Goal: Browse casually: Explore the website without a specific task or goal

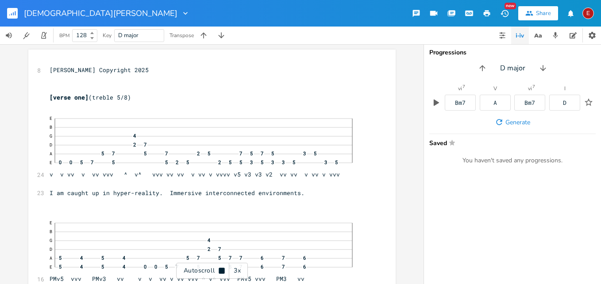
click at [240, 270] on div "3x" at bounding box center [237, 271] width 16 height 16
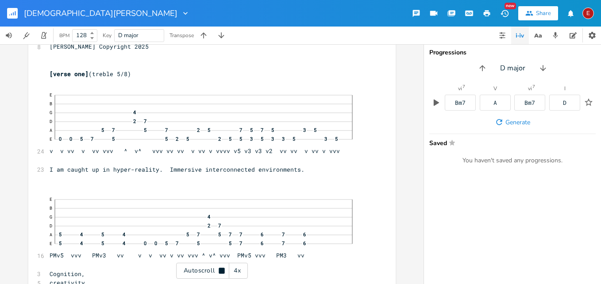
click at [240, 270] on div "4x" at bounding box center [237, 271] width 16 height 16
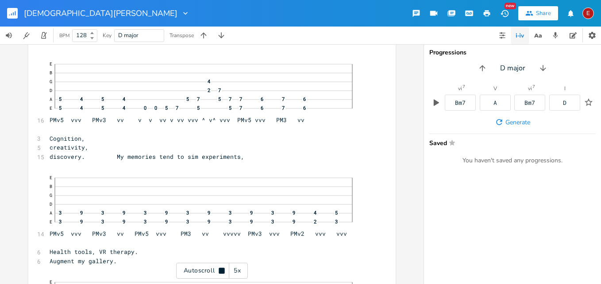
click at [222, 269] on icon at bounding box center [222, 271] width 6 height 6
click at [222, 269] on icon at bounding box center [221, 270] width 7 height 7
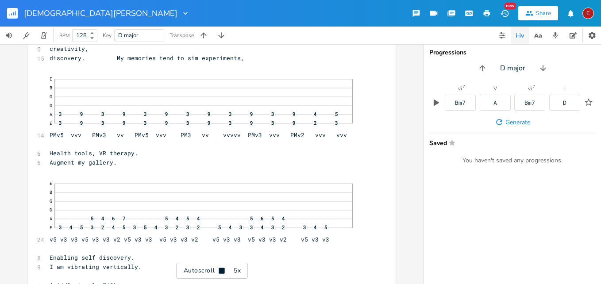
scroll to position [260, 0]
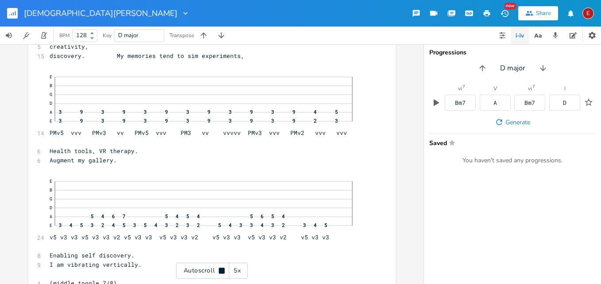
click at [222, 269] on icon at bounding box center [222, 271] width 6 height 6
click at [222, 269] on icon at bounding box center [221, 270] width 7 height 7
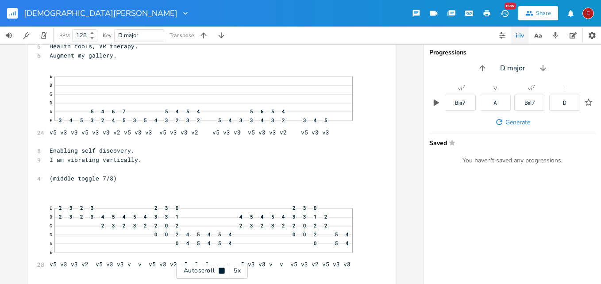
scroll to position [366, 0]
click at [222, 269] on icon at bounding box center [222, 271] width 6 height 6
click at [222, 269] on icon at bounding box center [221, 270] width 7 height 7
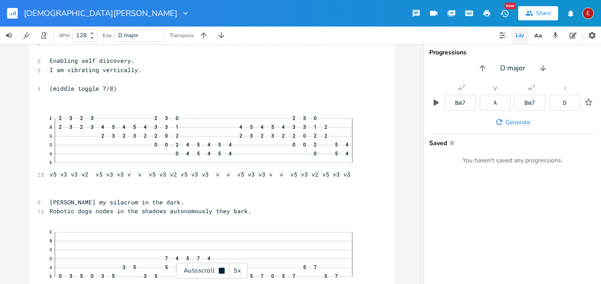
scroll to position [457, 0]
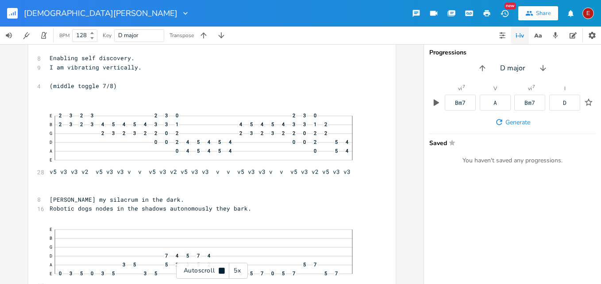
click at [222, 269] on icon at bounding box center [222, 271] width 6 height 6
click at [221, 267] on icon at bounding box center [221, 270] width 7 height 7
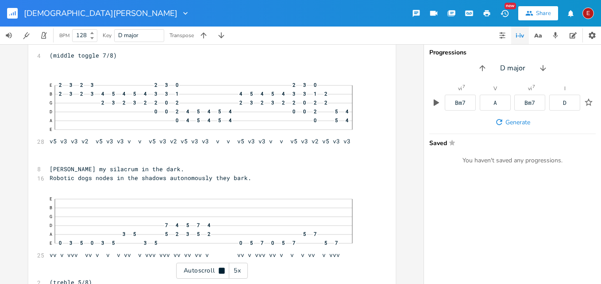
click at [221, 267] on icon at bounding box center [221, 270] width 7 height 7
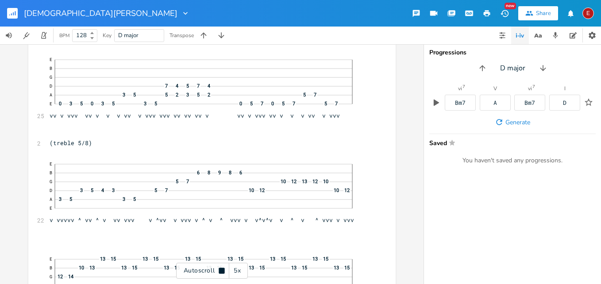
click at [221, 267] on icon at bounding box center [221, 270] width 7 height 7
click at [222, 269] on icon at bounding box center [221, 270] width 7 height 7
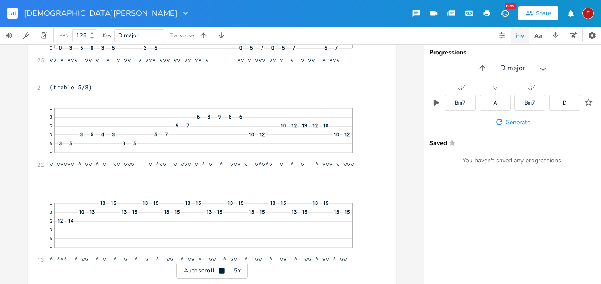
click at [222, 269] on icon at bounding box center [222, 271] width 6 height 6
click at [222, 269] on icon at bounding box center [221, 270] width 7 height 7
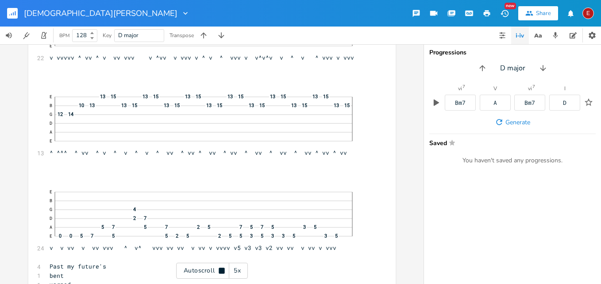
scroll to position [792, 0]
click at [222, 269] on icon at bounding box center [222, 271] width 6 height 6
click at [222, 269] on icon at bounding box center [221, 270] width 7 height 7
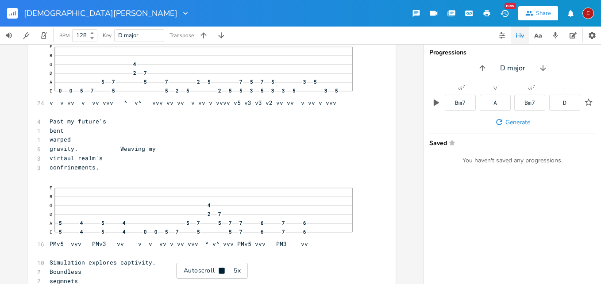
scroll to position [937, 0]
click at [222, 269] on icon at bounding box center [222, 271] width 6 height 6
click at [222, 269] on icon at bounding box center [221, 270] width 7 height 7
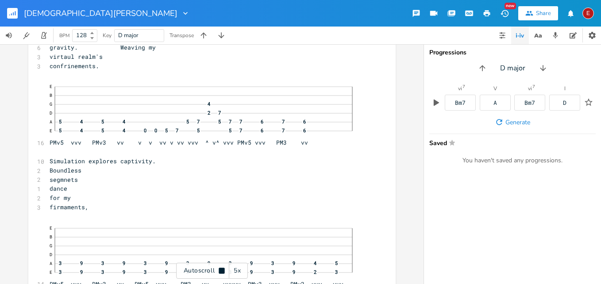
click at [222, 269] on icon at bounding box center [222, 271] width 6 height 6
click at [222, 269] on icon at bounding box center [221, 270] width 7 height 7
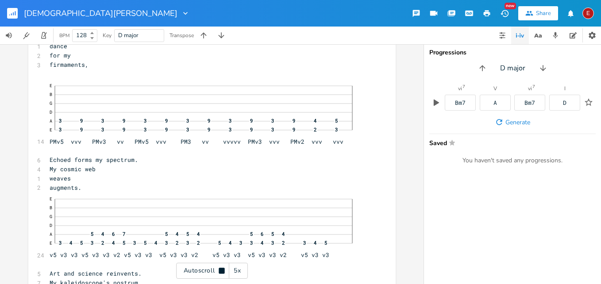
click at [222, 269] on icon at bounding box center [222, 271] width 6 height 6
click at [222, 269] on icon at bounding box center [221, 270] width 7 height 7
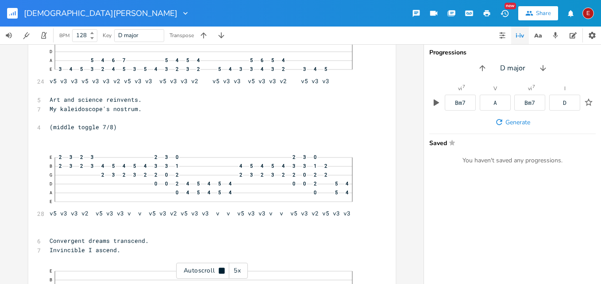
scroll to position [1355, 0]
click at [222, 269] on icon at bounding box center [222, 271] width 6 height 6
click at [222, 269] on icon at bounding box center [221, 270] width 7 height 7
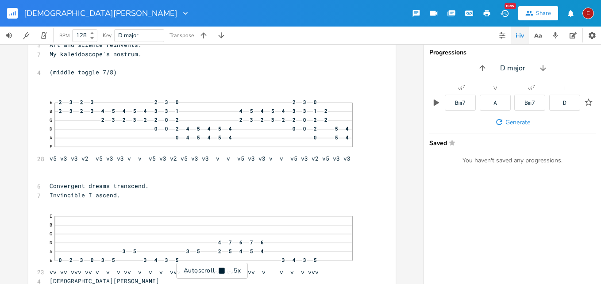
scroll to position [1411, 0]
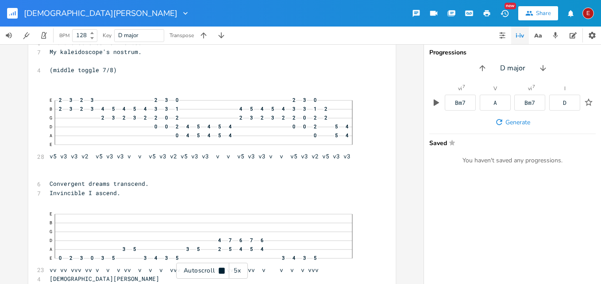
click at [222, 269] on icon at bounding box center [222, 271] width 6 height 6
click at [224, 272] on icon at bounding box center [221, 270] width 7 height 7
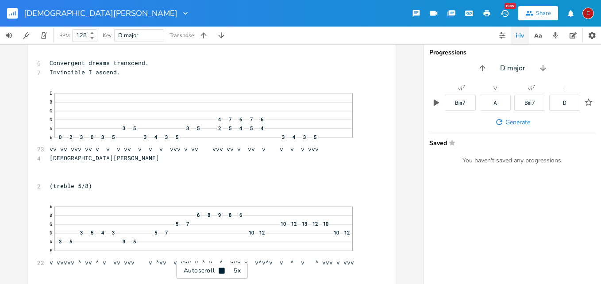
click at [224, 272] on icon at bounding box center [222, 271] width 6 height 6
click at [224, 272] on icon at bounding box center [221, 270] width 7 height 7
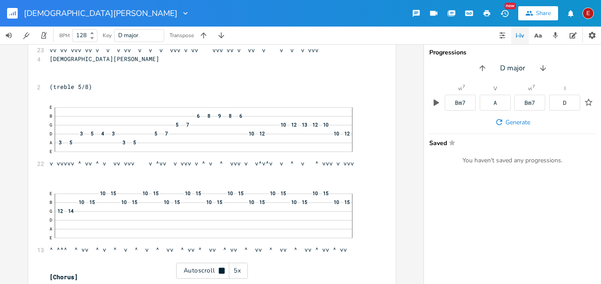
click at [224, 272] on icon at bounding box center [222, 271] width 6 height 6
click at [219, 269] on icon at bounding box center [221, 270] width 7 height 7
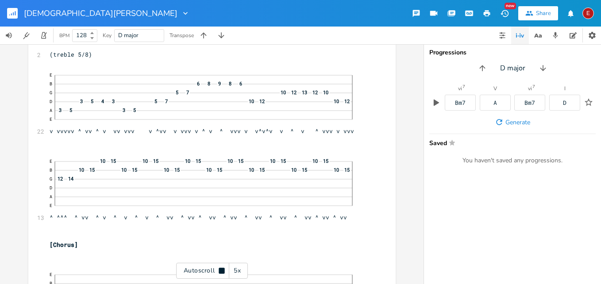
click at [219, 269] on icon at bounding box center [222, 271] width 6 height 6
click at [219, 269] on icon at bounding box center [221, 270] width 7 height 7
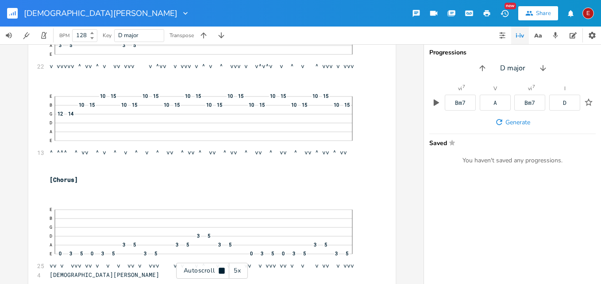
click at [219, 269] on icon at bounding box center [222, 271] width 6 height 6
click at [219, 269] on icon at bounding box center [221, 270] width 7 height 7
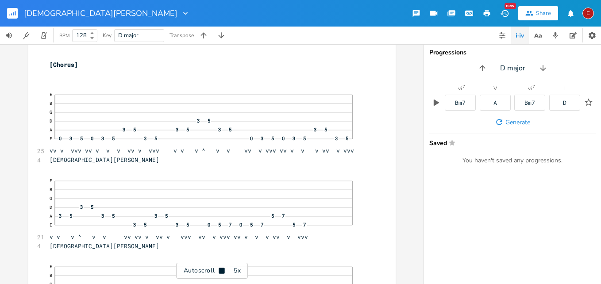
click at [219, 269] on icon at bounding box center [222, 271] width 6 height 6
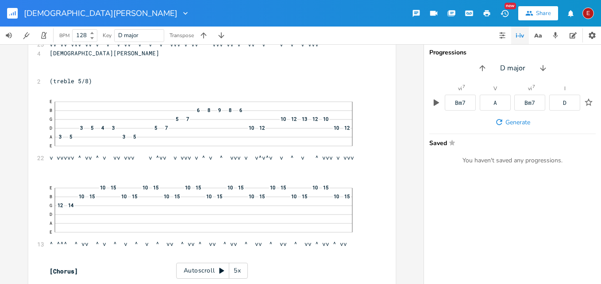
scroll to position [1657, 0]
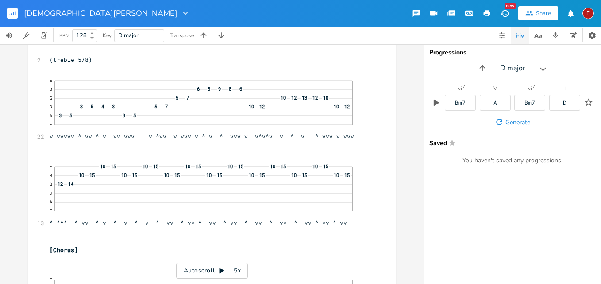
click at [220, 270] on icon at bounding box center [222, 271] width 5 height 6
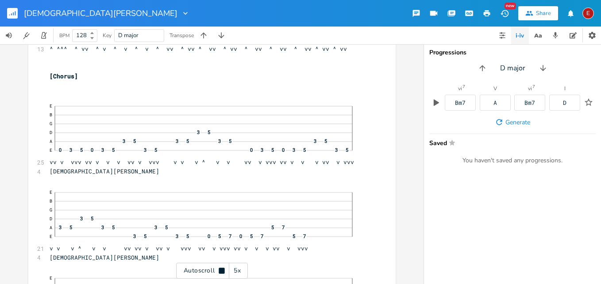
scroll to position [1834, 0]
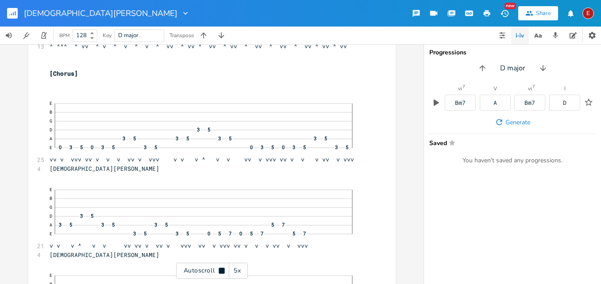
click at [220, 270] on icon at bounding box center [222, 271] width 6 height 6
click at [220, 270] on icon at bounding box center [222, 271] width 5 height 6
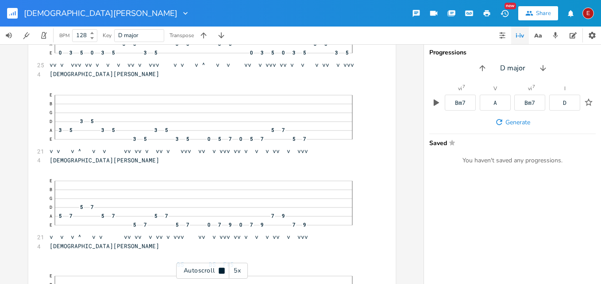
click at [220, 270] on icon at bounding box center [222, 271] width 6 height 6
click at [220, 270] on icon at bounding box center [222, 271] width 5 height 6
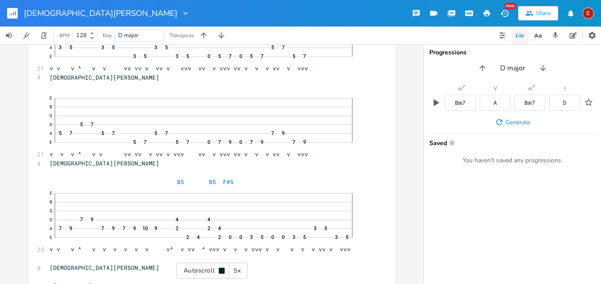
scroll to position [2013, 0]
click at [220, 270] on icon at bounding box center [222, 271] width 6 height 6
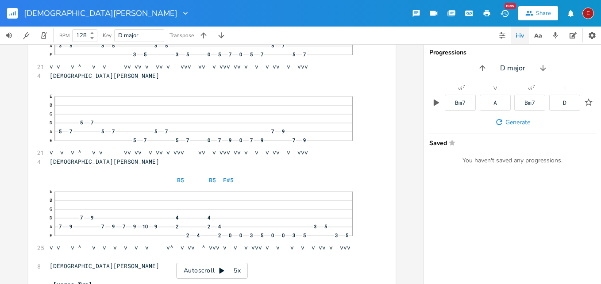
click at [220, 270] on icon at bounding box center [222, 271] width 5 height 6
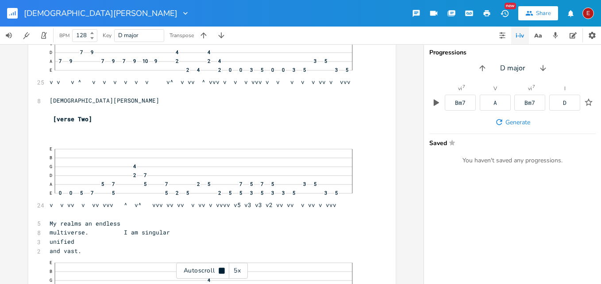
click at [220, 270] on icon at bounding box center [222, 271] width 6 height 6
